Goal: Task Accomplishment & Management: Manage account settings

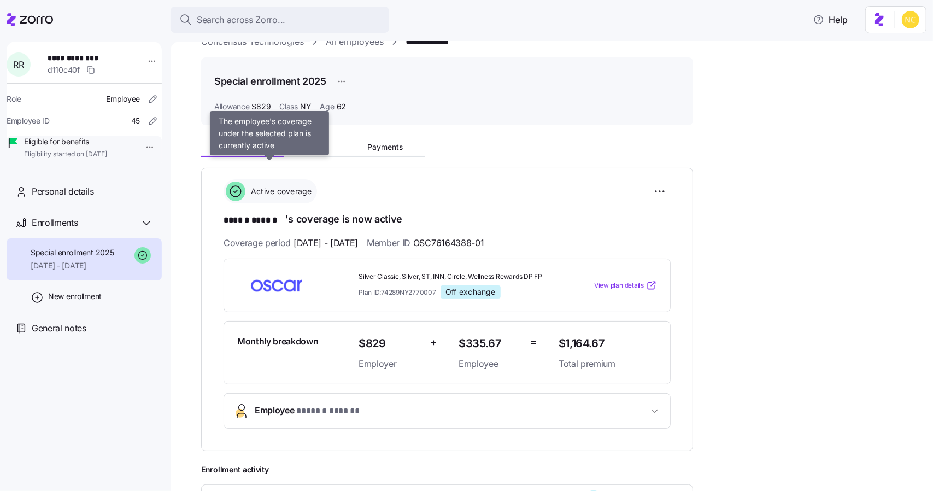
scroll to position [219, 0]
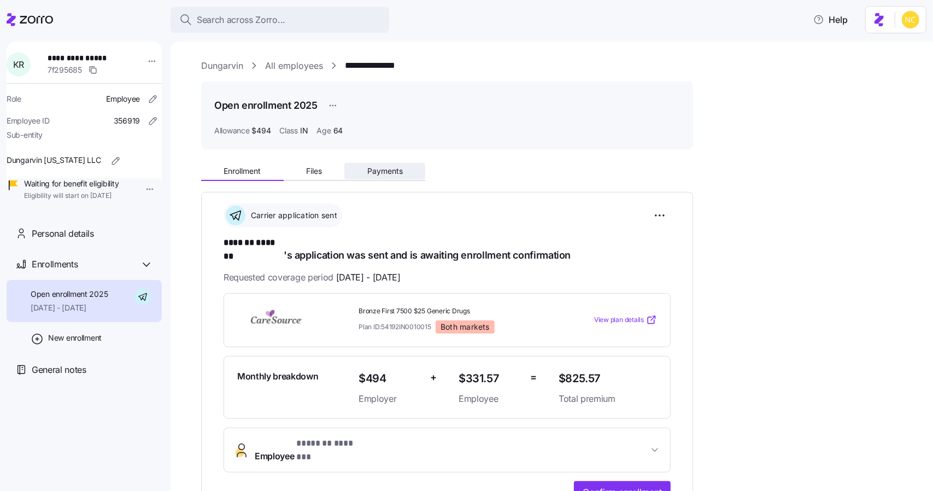
click at [395, 170] on span "Payments" at bounding box center [385, 171] width 36 height 8
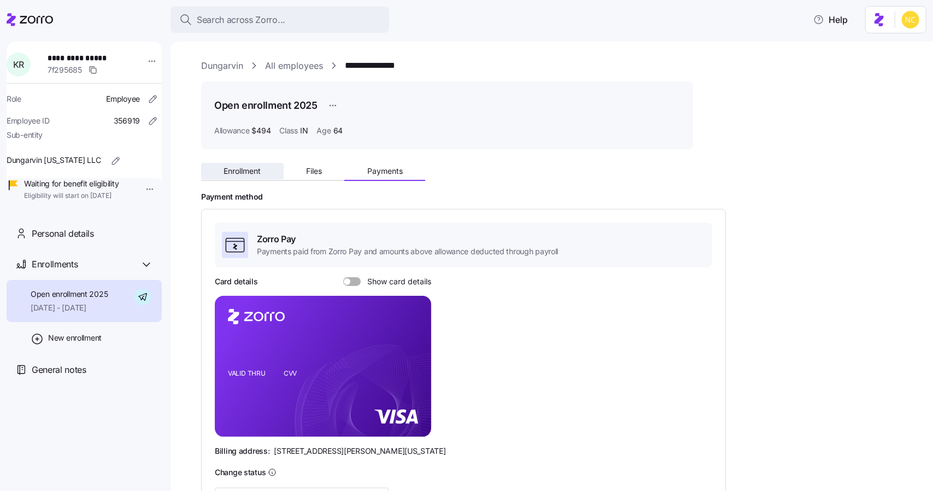
click at [270, 170] on button "Enrollment" at bounding box center [242, 171] width 83 height 16
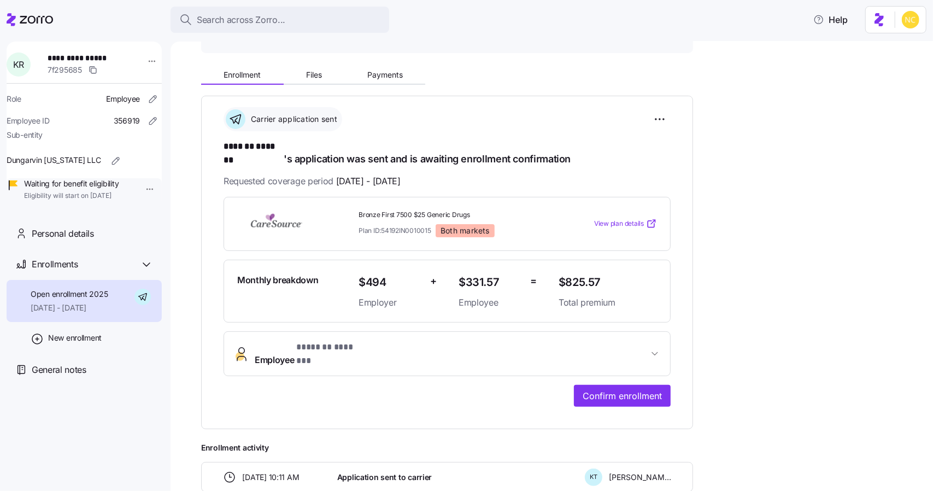
scroll to position [109, 0]
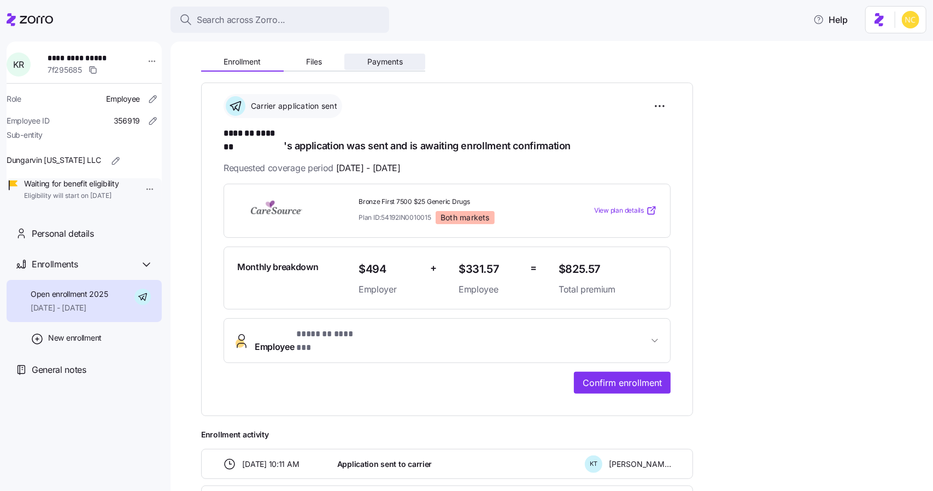
click at [373, 67] on button "Payments" at bounding box center [384, 62] width 81 height 16
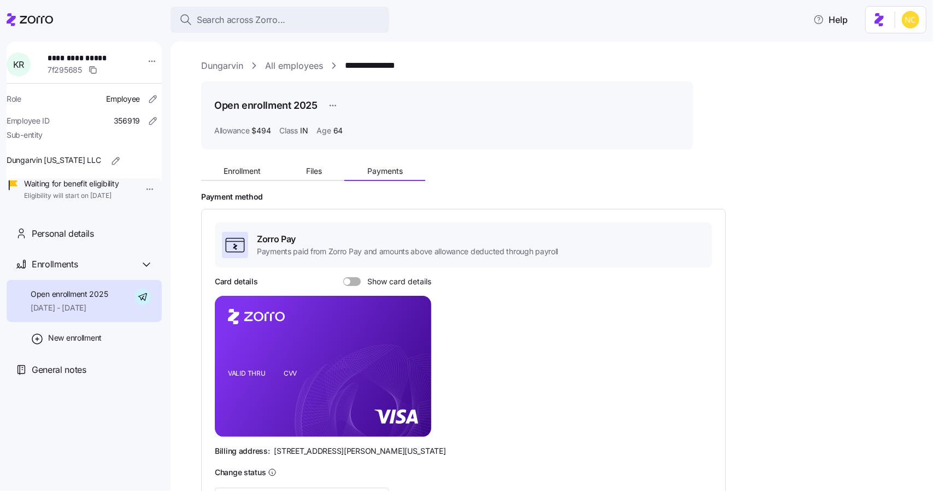
scroll to position [195, 0]
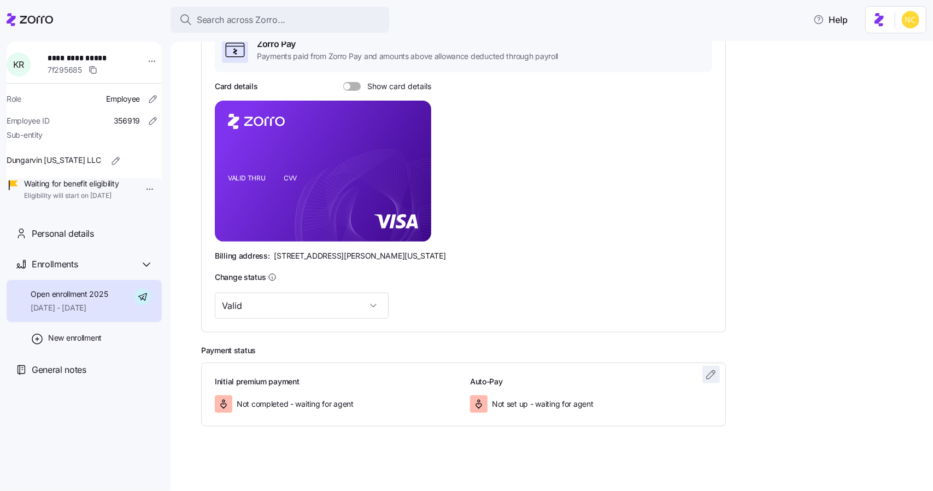
click at [705, 373] on icon "button" at bounding box center [710, 374] width 13 height 13
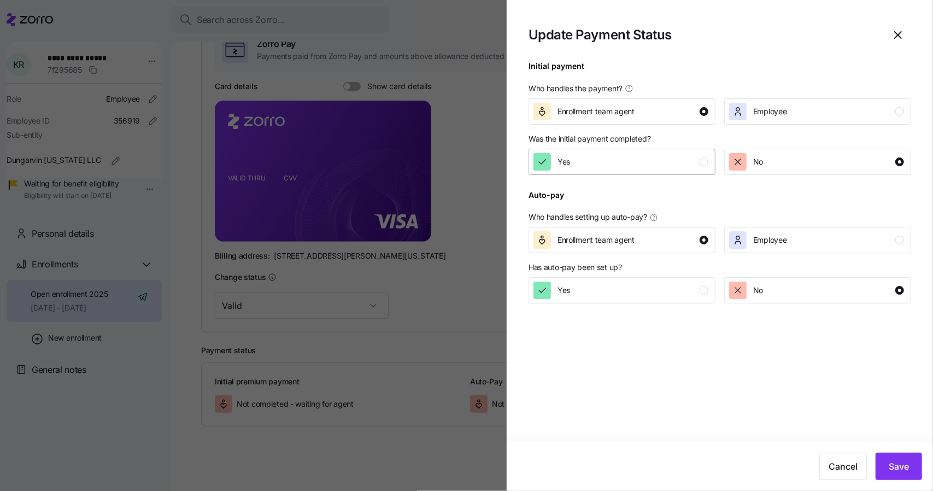
click at [597, 166] on div "Yes" at bounding box center [620, 161] width 175 height 17
click at [894, 467] on span "Save" at bounding box center [898, 466] width 20 height 13
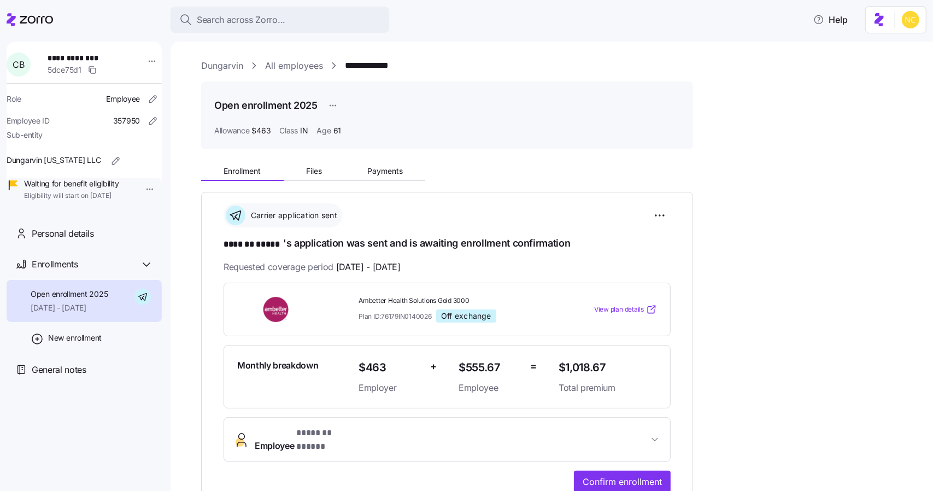
click at [370, 187] on div "**********" at bounding box center [559, 404] width 716 height 493
click at [370, 179] on div "Enrollment Files Payments" at bounding box center [313, 172] width 224 height 16
click at [373, 175] on span "Payments" at bounding box center [385, 171] width 36 height 8
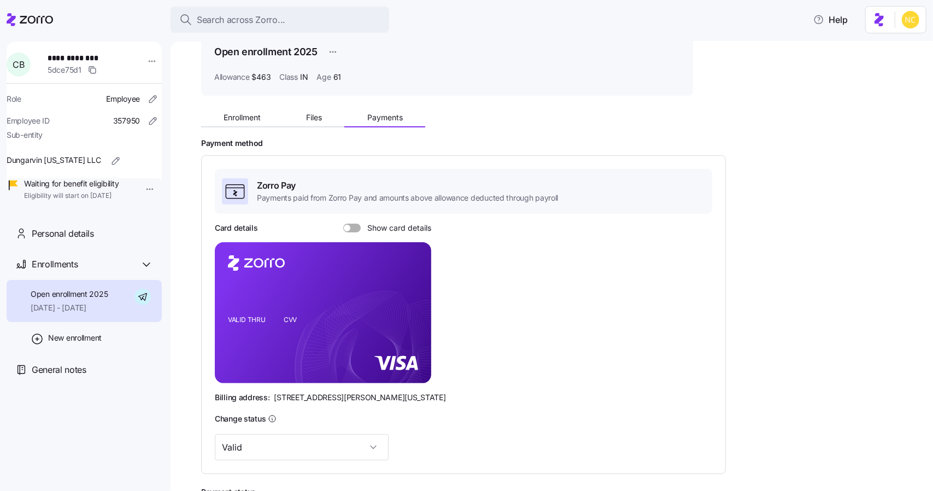
scroll to position [195, 0]
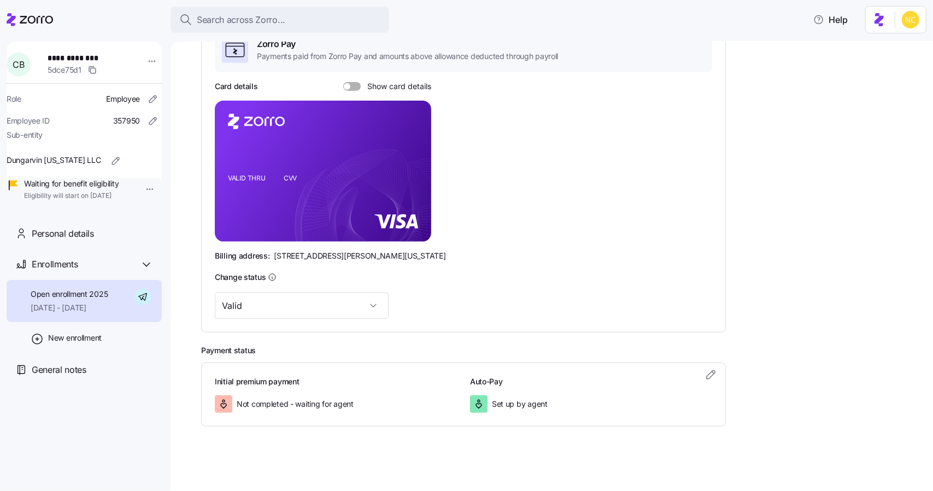
click at [697, 376] on h3 "Auto-Pay" at bounding box center [591, 381] width 242 height 11
click at [708, 376] on icon "button" at bounding box center [710, 374] width 13 height 13
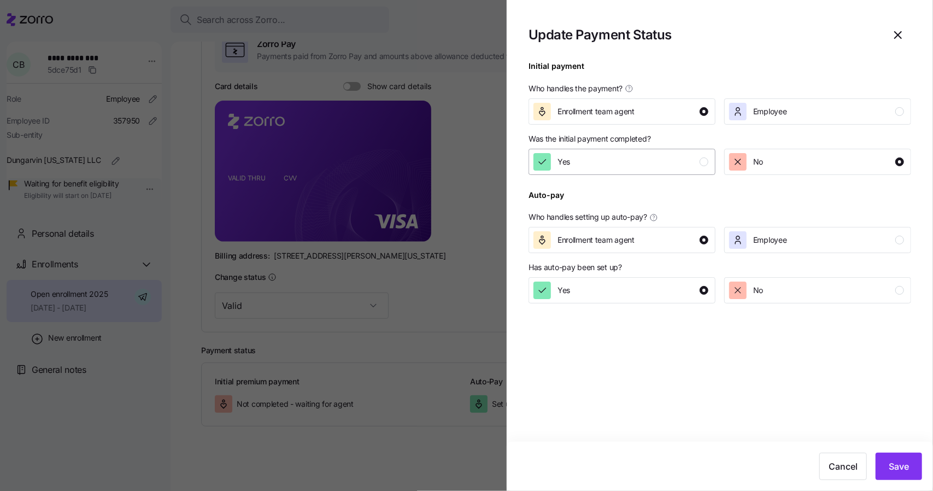
click at [613, 167] on div "Yes" at bounding box center [620, 161] width 175 height 17
click at [894, 457] on button "Save" at bounding box center [898, 465] width 46 height 27
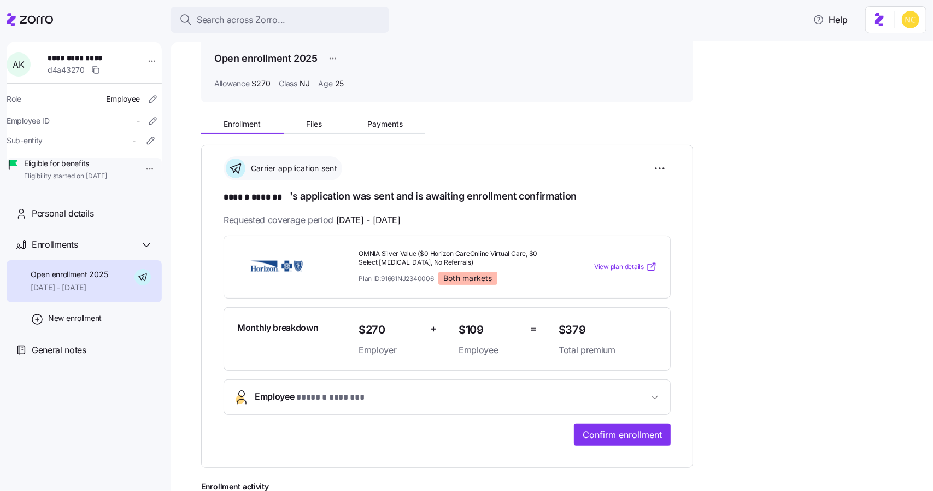
scroll to position [55, 0]
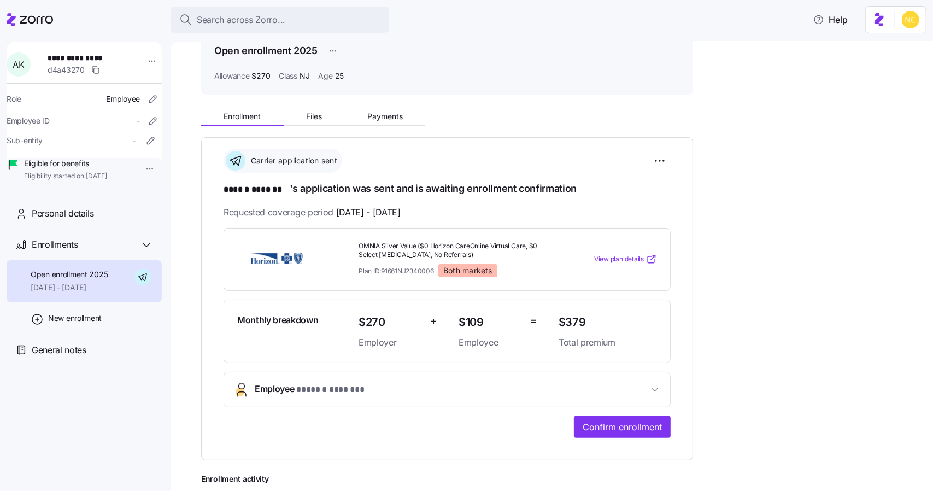
click at [379, 134] on div "**********" at bounding box center [559, 331] width 716 height 456
click at [376, 122] on button "Payments" at bounding box center [384, 116] width 81 height 16
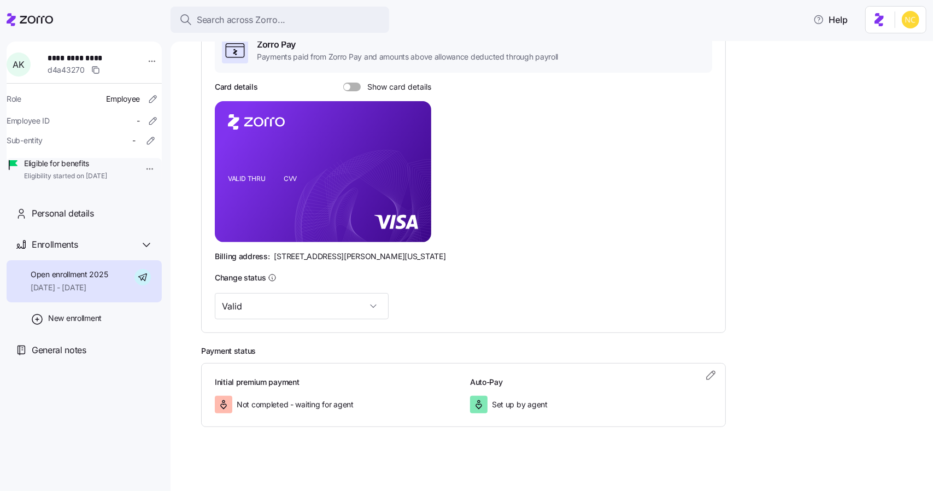
scroll to position [195, 0]
click at [710, 376] on icon "button" at bounding box center [710, 374] width 13 height 13
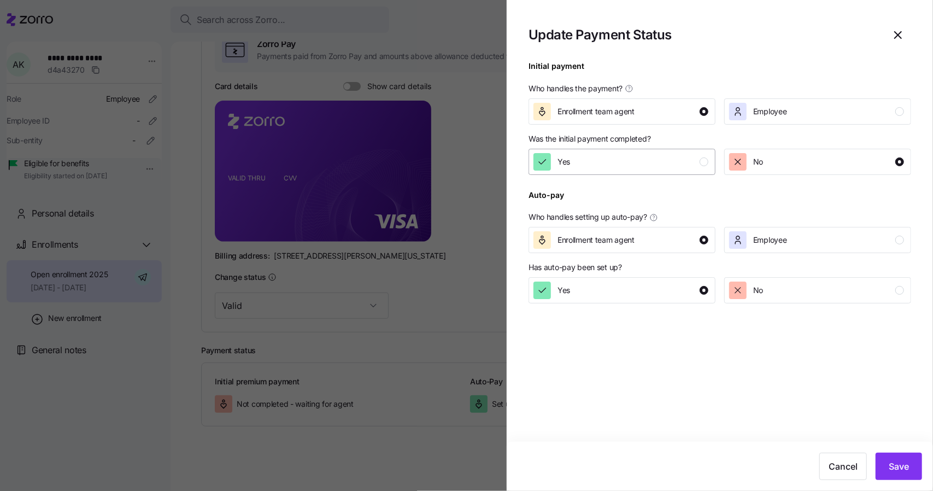
click at [611, 150] on button "Yes" at bounding box center [621, 162] width 187 height 26
click at [918, 462] on button "Save" at bounding box center [898, 465] width 46 height 27
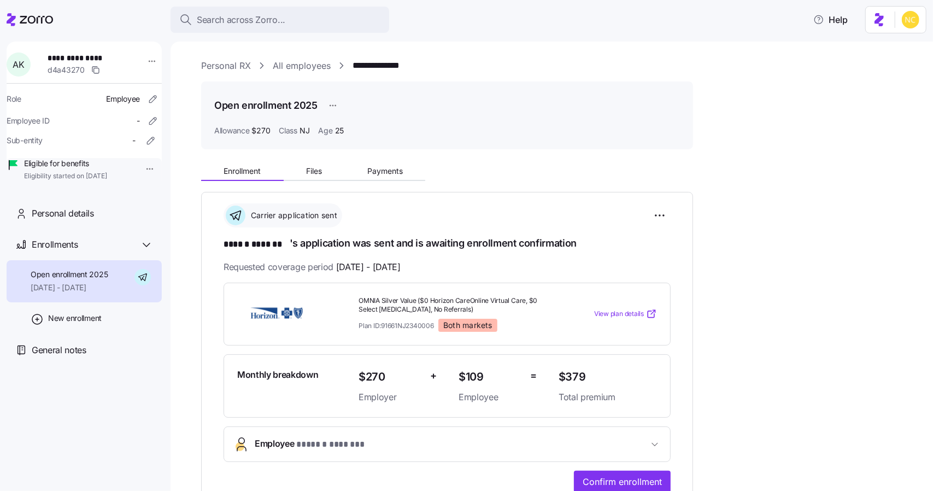
click at [406, 184] on div "**********" at bounding box center [559, 386] width 716 height 456
click at [403, 170] on button "Payments" at bounding box center [384, 171] width 81 height 16
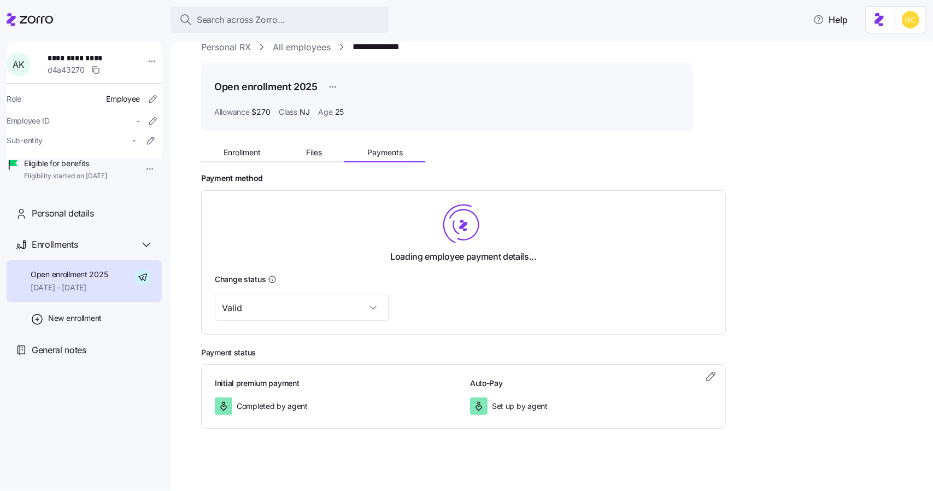
scroll to position [21, 0]
